Goal: Task Accomplishment & Management: Manage account settings

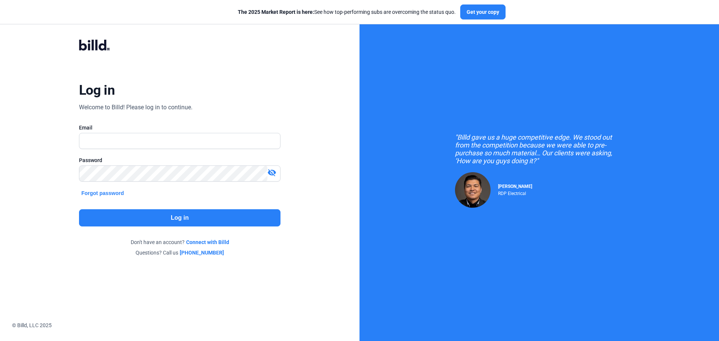
type input "[EMAIL_ADDRESS][DOMAIN_NAME]"
click at [136, 213] on button "Log in" at bounding box center [179, 217] width 201 height 17
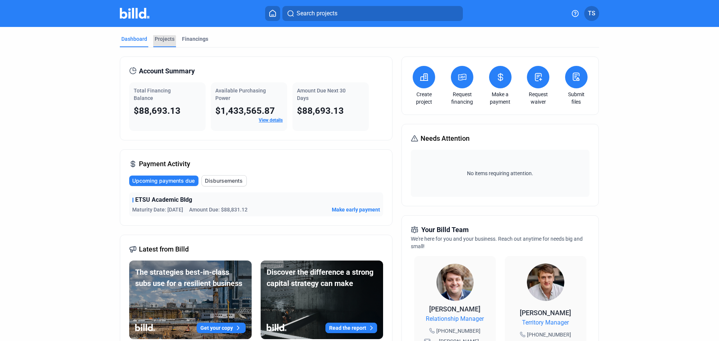
click at [155, 44] on div "Projects" at bounding box center [164, 41] width 23 height 12
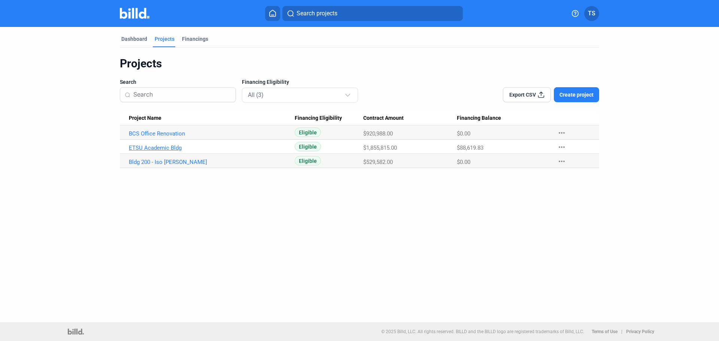
click at [152, 146] on link "ETSU Academic Bldg" at bounding box center [212, 148] width 166 height 7
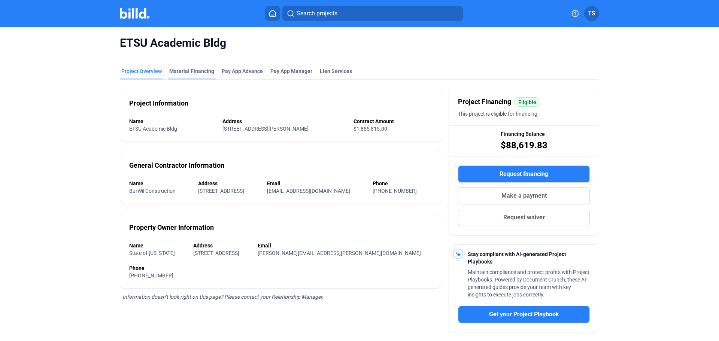
click at [189, 71] on div "Material Financing" at bounding box center [191, 70] width 45 height 7
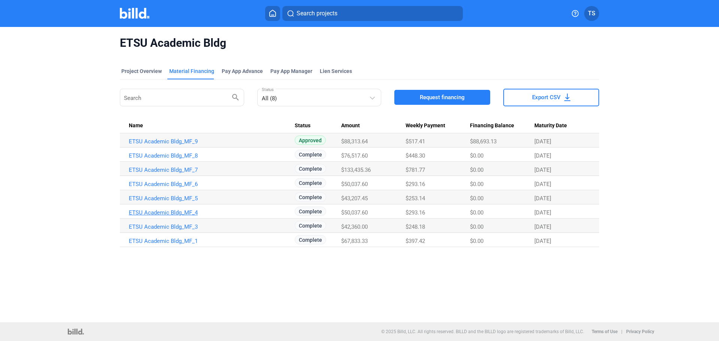
click at [185, 211] on link "ETSU Academic Bldg_MF_4" at bounding box center [212, 212] width 166 height 7
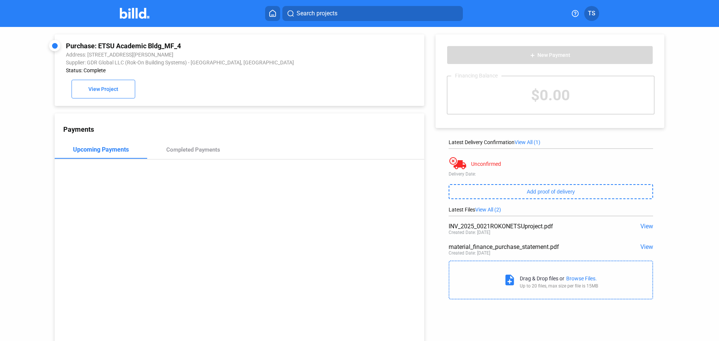
click at [645, 226] on span "View" at bounding box center [646, 226] width 13 height 7
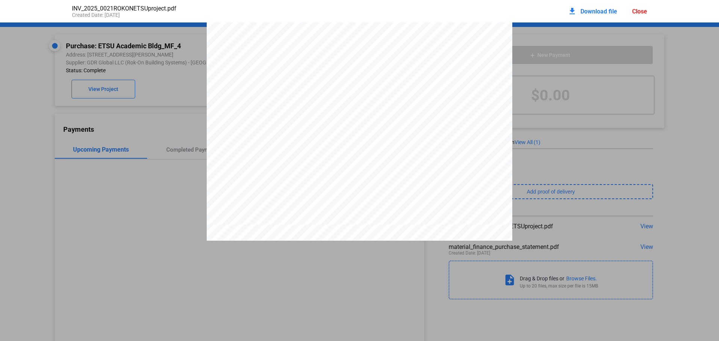
scroll to position [41, 0]
